Goal: Information Seeking & Learning: Compare options

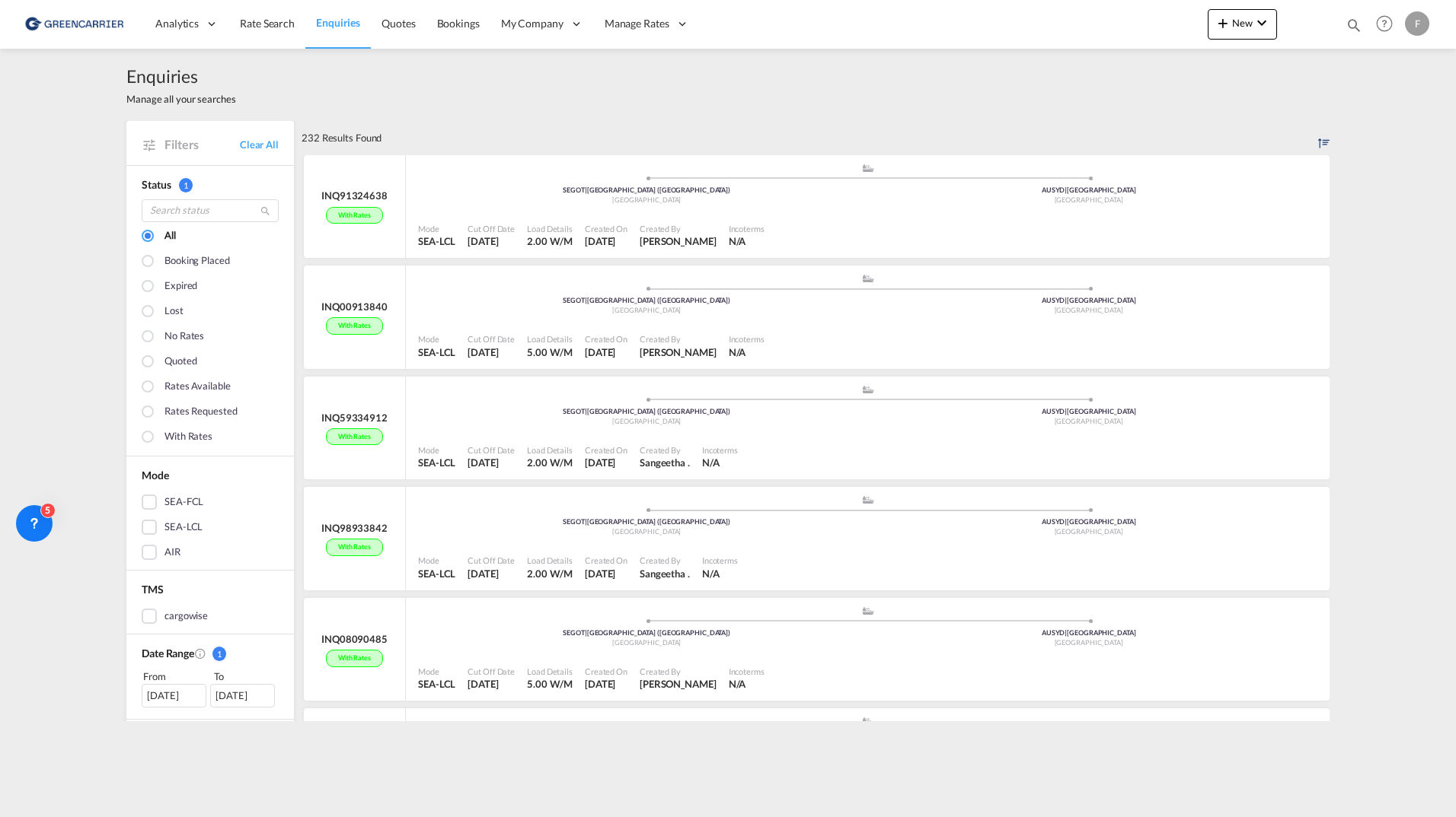
click at [316, 18] on span "Enquiries" at bounding box center [337, 22] width 44 height 13
click at [279, 27] on span "Rate Search" at bounding box center [267, 23] width 55 height 13
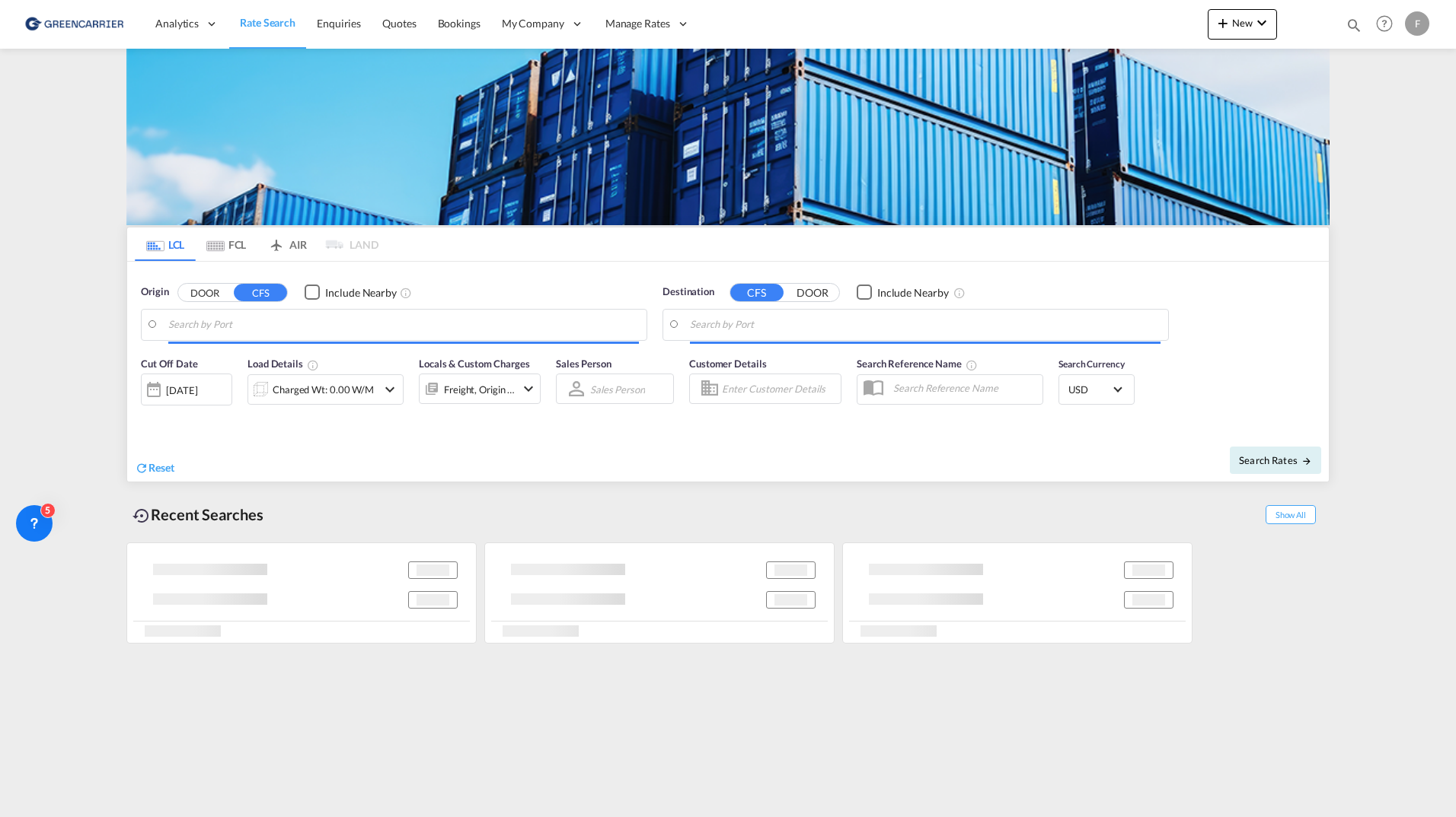
type input "[GEOGRAPHIC_DATA] ([GEOGRAPHIC_DATA]), [GEOGRAPHIC_DATA]"
type input "[GEOGRAPHIC_DATA], AUSYD"
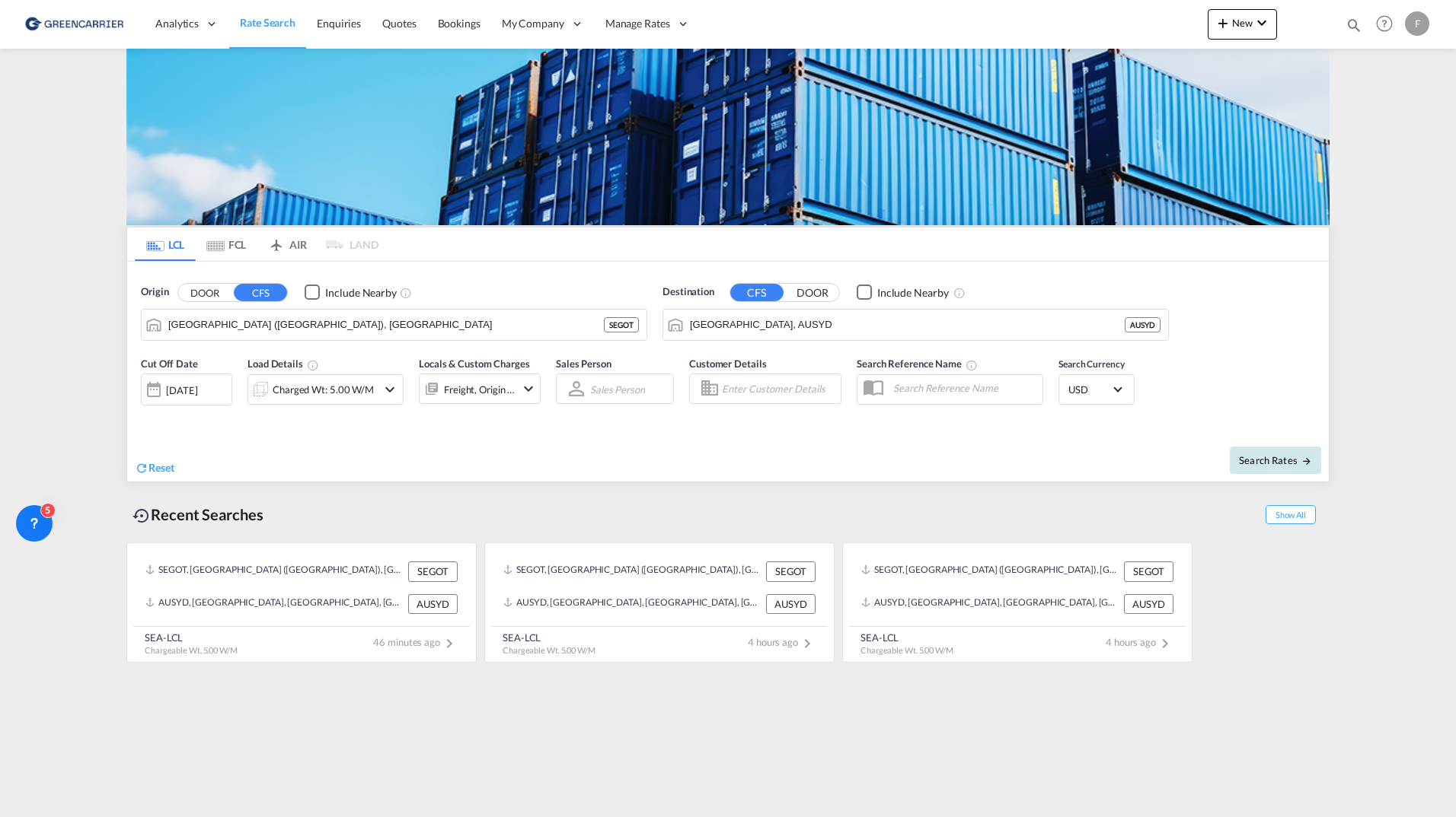
click at [1246, 465] on span "Search Rates" at bounding box center [1275, 461] width 73 height 13
type input "SEGOT to AUSYD / [DATE]"
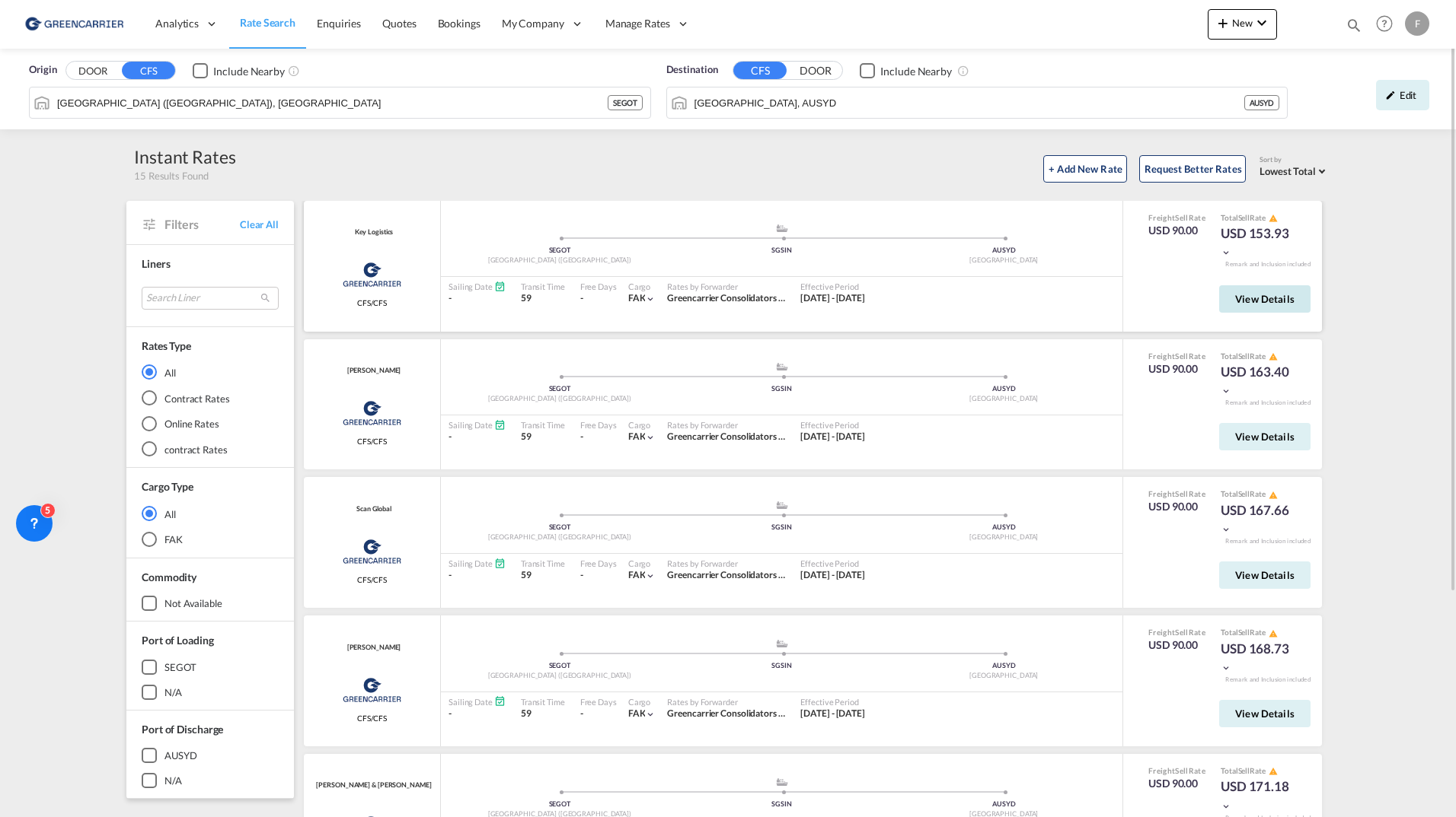
click at [1249, 298] on span "View Details" at bounding box center [1265, 299] width 60 height 13
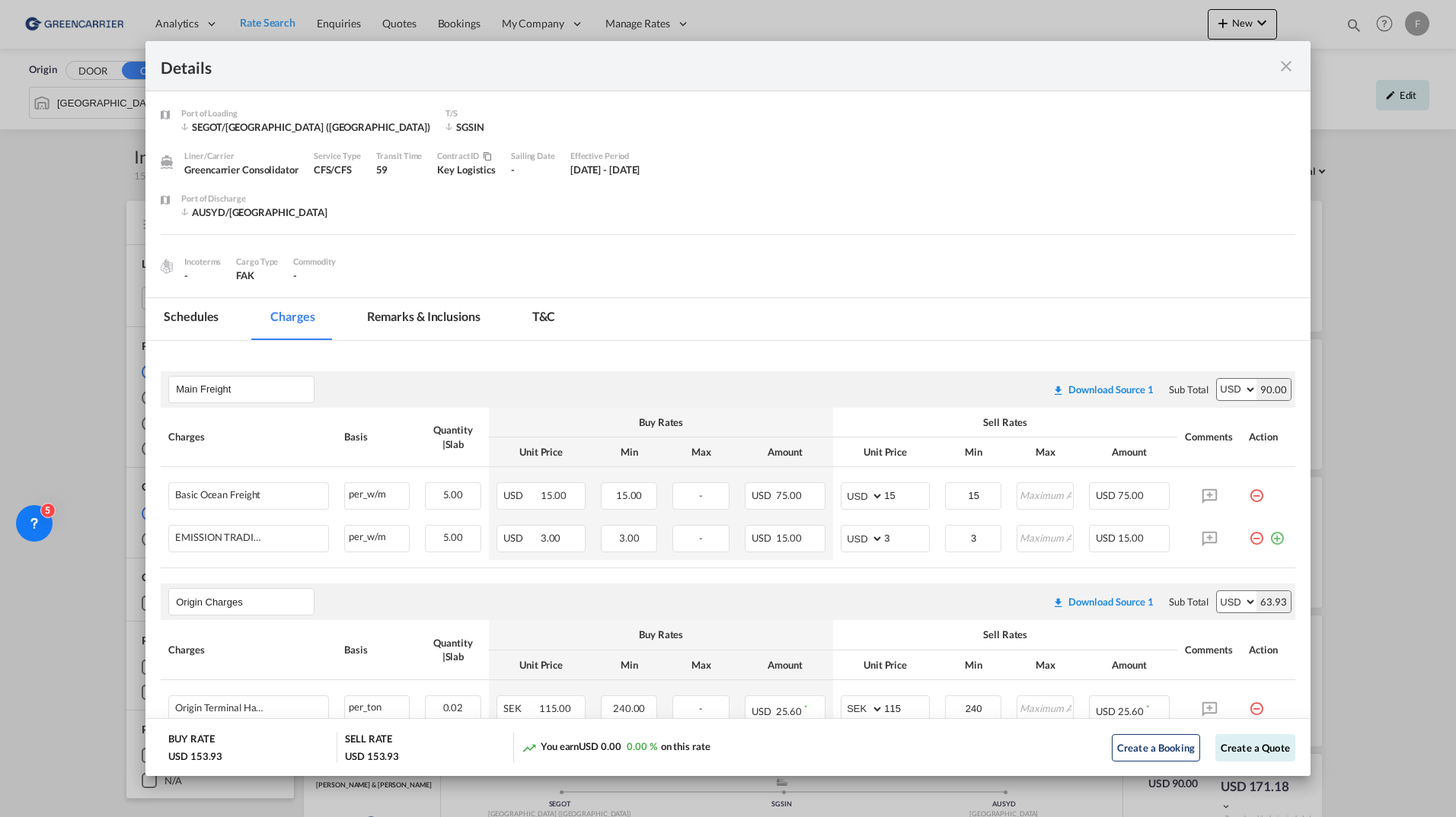
click at [187, 315] on md-tab-item "Schedules" at bounding box center [190, 320] width 91 height 42
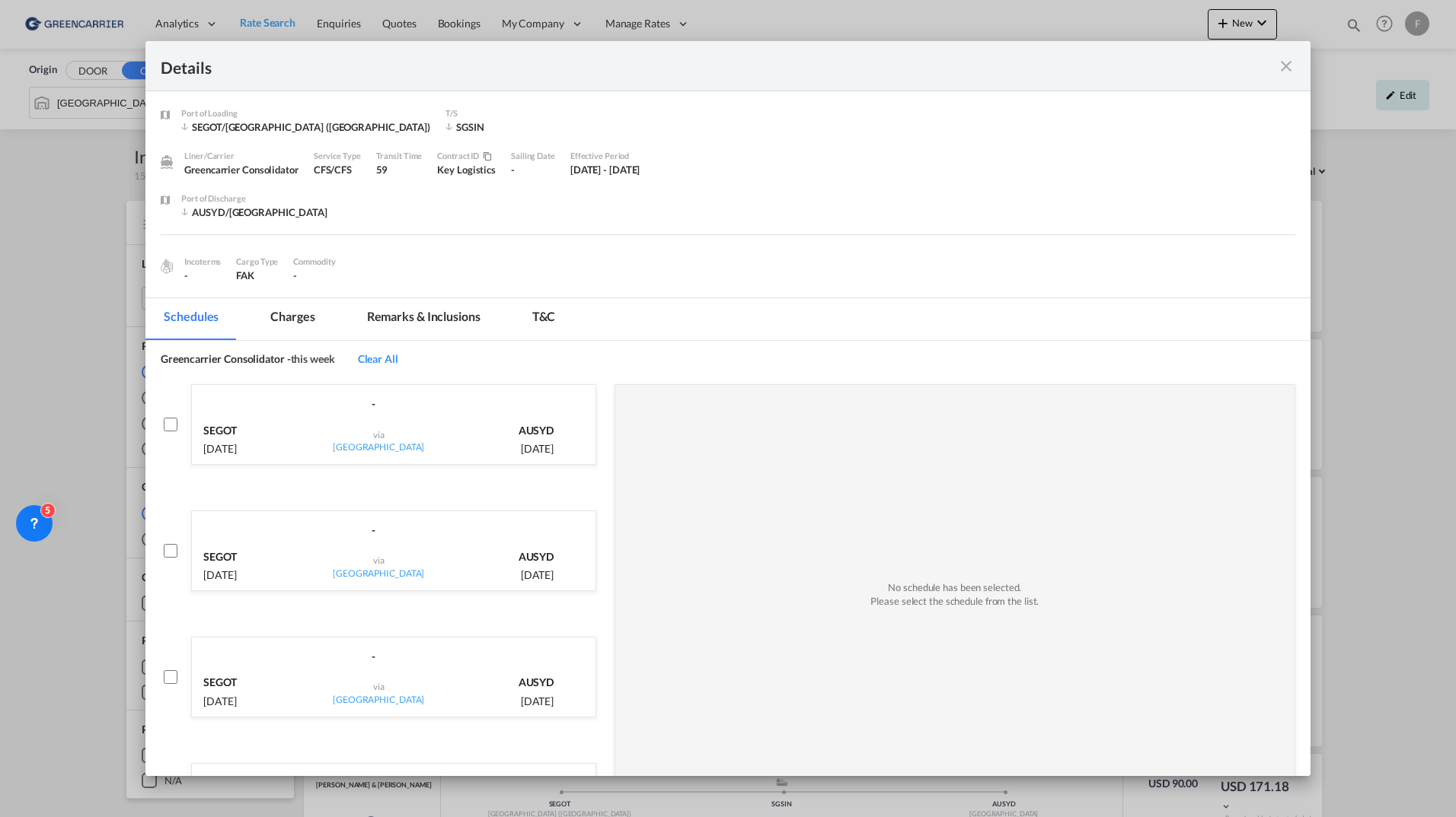
click at [1279, 69] on md-icon "icon-close fg-AAA8AD m-0 cursor" at bounding box center [1286, 66] width 18 height 18
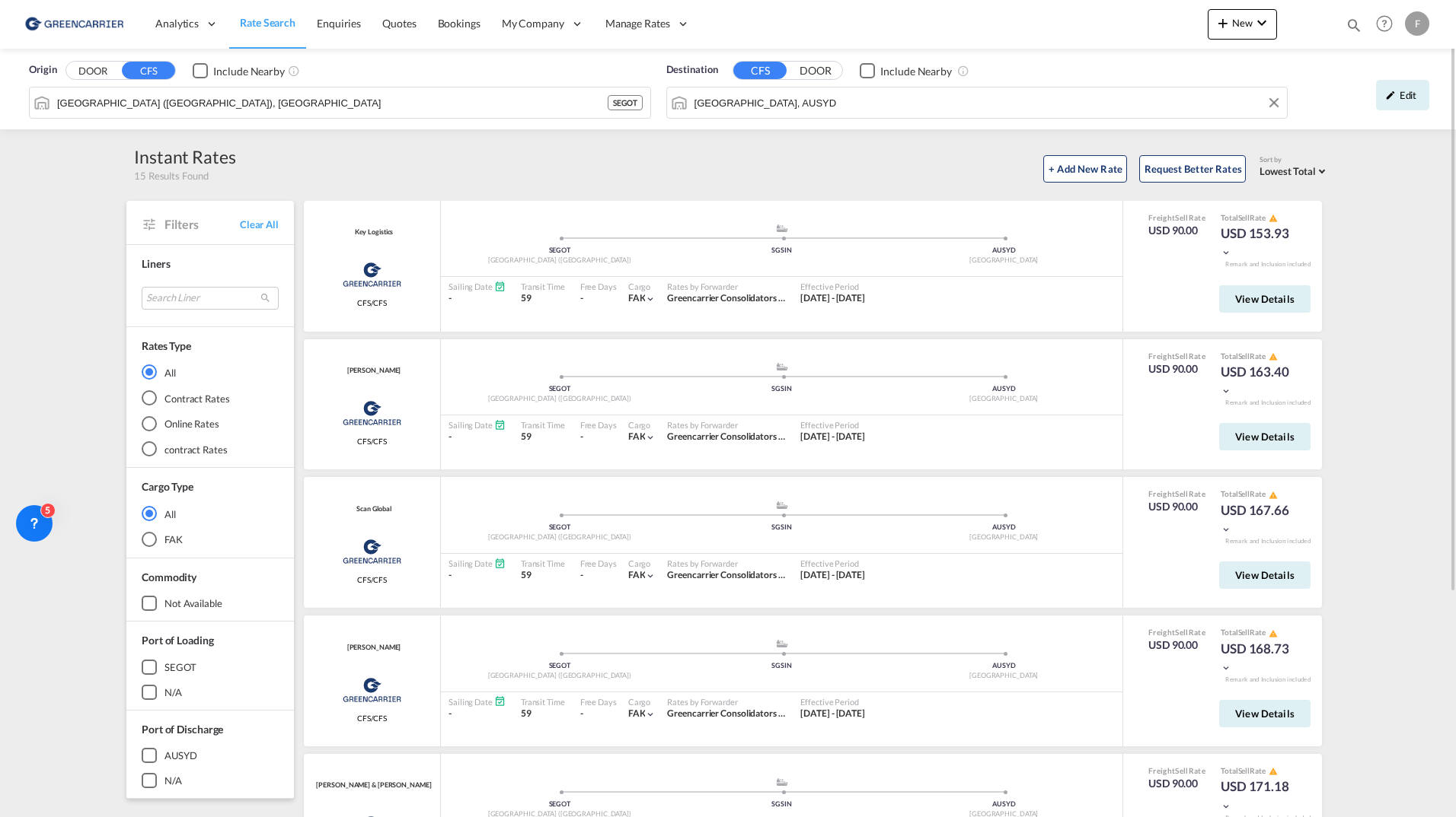
click at [866, 111] on input "[GEOGRAPHIC_DATA], AUSYD" at bounding box center [987, 102] width 586 height 23
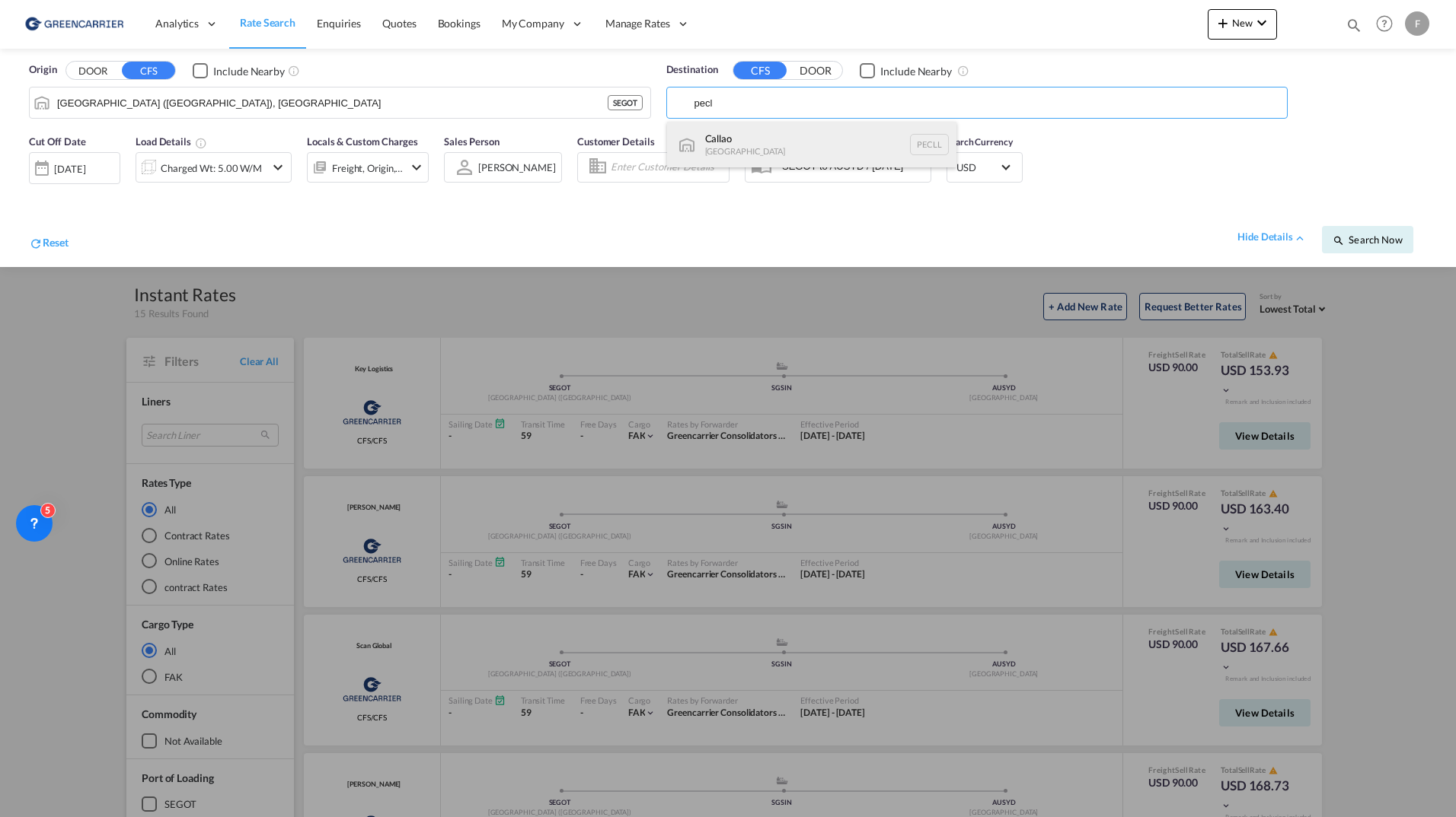
click at [743, 153] on div "Callao [GEOGRAPHIC_DATA] PECLL" at bounding box center [811, 144] width 290 height 45
type input "Callao, PECLL"
click at [1393, 249] on button "Search Now" at bounding box center [1367, 239] width 91 height 28
